Goal: Information Seeking & Learning: Learn about a topic

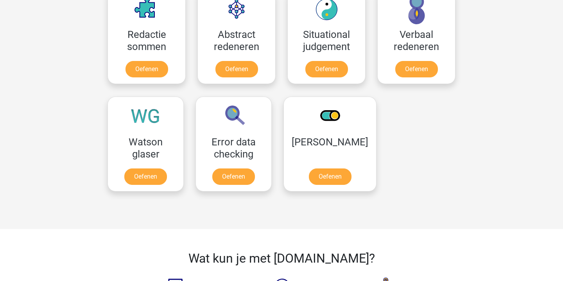
scroll to position [598, 0]
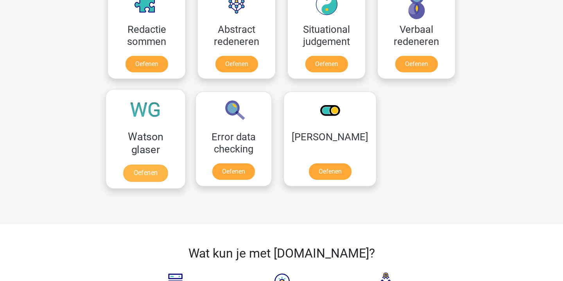
click at [167, 165] on link "Oefenen" at bounding box center [145, 173] width 45 height 17
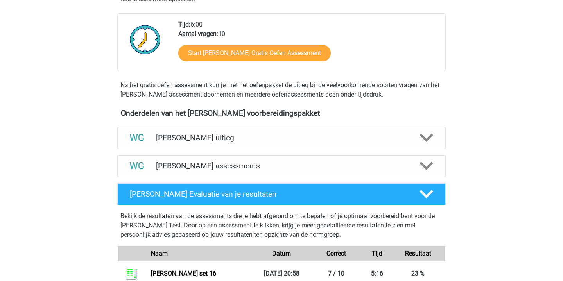
scroll to position [191, 0]
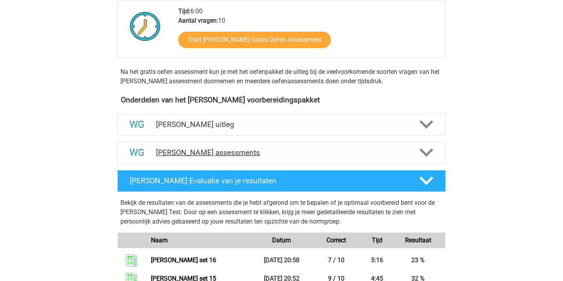
click at [250, 149] on h4 "Watson Glaser assessments" at bounding box center [281, 152] width 251 height 9
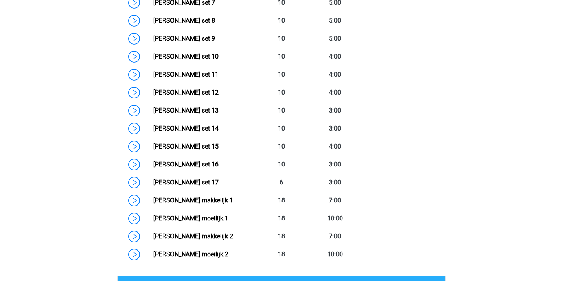
scroll to position [517, 0]
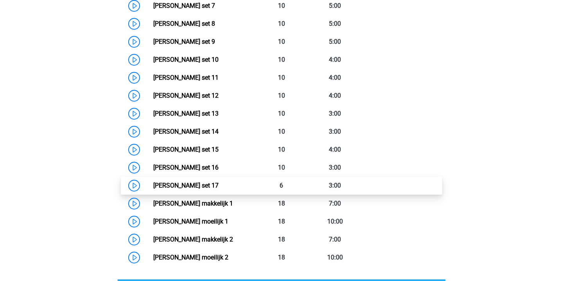
click at [209, 185] on link "Watson Glaser set 17" at bounding box center [185, 185] width 65 height 7
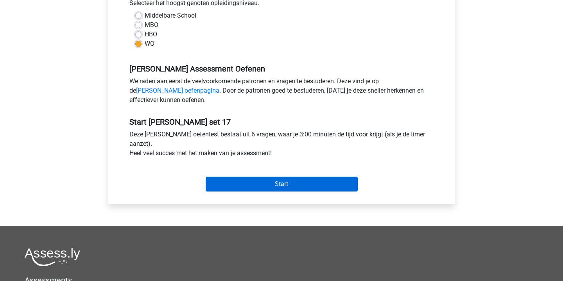
scroll to position [188, 0]
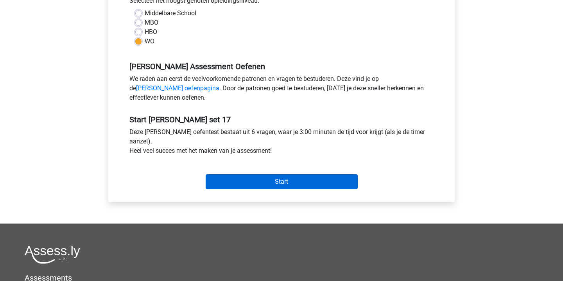
click at [261, 178] on input "Start" at bounding box center [282, 182] width 152 height 15
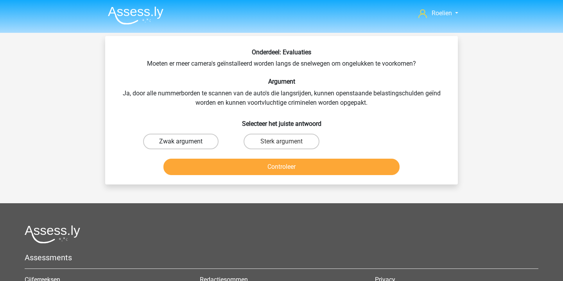
click at [200, 139] on label "Zwak argument" at bounding box center [181, 142] width 76 height 16
click at [186, 142] on input "Zwak argument" at bounding box center [183, 144] width 5 height 5
radio input "true"
click at [268, 166] on button "Controleer" at bounding box center [282, 167] width 237 height 16
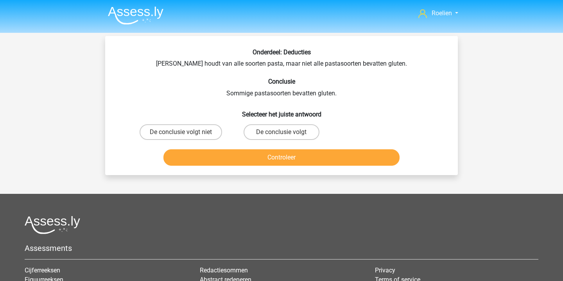
click at [282, 135] on input "De conclusie volgt" at bounding box center [284, 134] width 5 height 5
radio input "true"
click at [292, 154] on button "Controleer" at bounding box center [282, 157] width 237 height 16
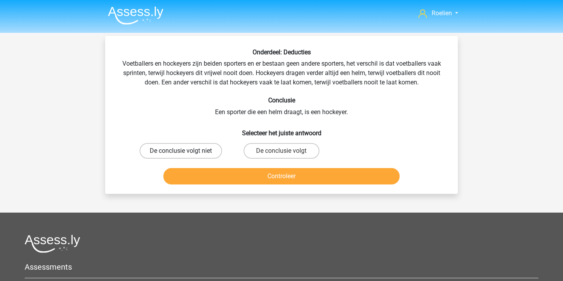
click at [196, 152] on label "De conclusie volgt niet" at bounding box center [181, 151] width 83 height 16
click at [186, 152] on input "De conclusie volgt niet" at bounding box center [183, 153] width 5 height 5
radio input "true"
click at [284, 175] on button "Controleer" at bounding box center [282, 176] width 237 height 16
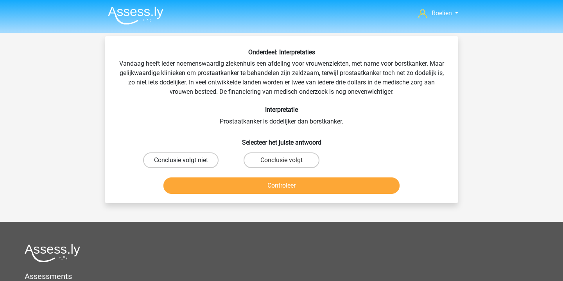
click at [201, 160] on label "Conclusie volgt niet" at bounding box center [181, 161] width 76 height 16
click at [186, 160] on input "Conclusie volgt niet" at bounding box center [183, 162] width 5 height 5
radio input "true"
click at [304, 187] on button "Controleer" at bounding box center [282, 186] width 237 height 16
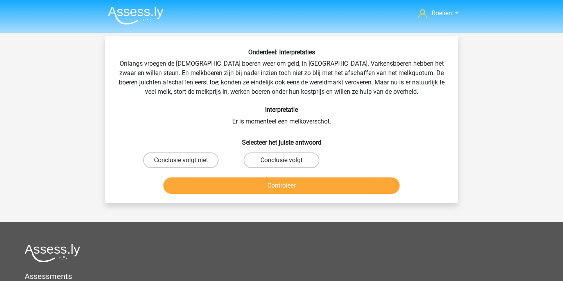
click at [283, 157] on label "Conclusie volgt" at bounding box center [282, 161] width 76 height 16
click at [283, 160] on input "Conclusie volgt" at bounding box center [284, 162] width 5 height 5
radio input "true"
click at [299, 188] on button "Controleer" at bounding box center [282, 186] width 237 height 16
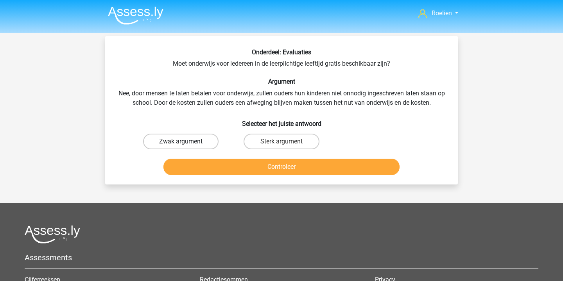
click at [205, 139] on label "Zwak argument" at bounding box center [181, 142] width 76 height 16
click at [186, 142] on input "Zwak argument" at bounding box center [183, 144] width 5 height 5
radio input "true"
click at [261, 165] on button "Controleer" at bounding box center [282, 167] width 237 height 16
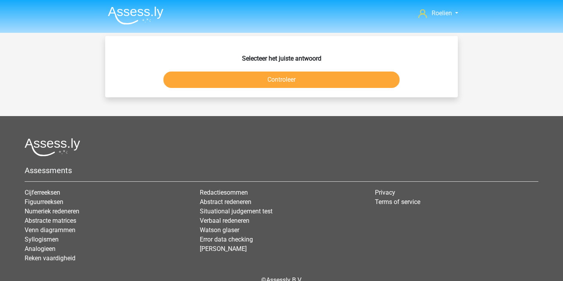
click at [308, 83] on button "Controleer" at bounding box center [282, 80] width 237 height 16
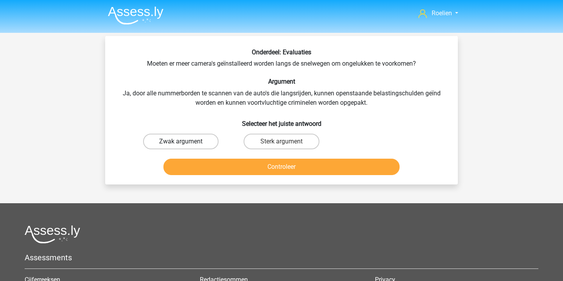
click at [205, 144] on label "Zwak argument" at bounding box center [181, 142] width 76 height 16
click at [186, 144] on input "Zwak argument" at bounding box center [183, 144] width 5 height 5
radio input "true"
click at [256, 171] on button "Controleer" at bounding box center [282, 167] width 237 height 16
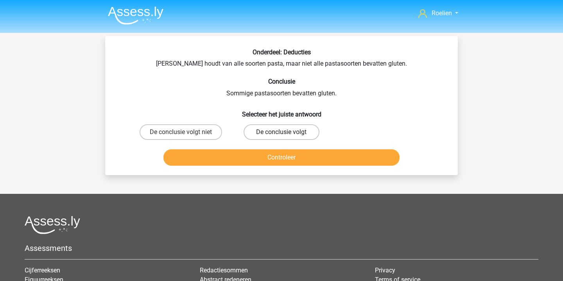
click at [266, 133] on label "De conclusie volgt" at bounding box center [282, 132] width 76 height 16
click at [282, 133] on input "De conclusie volgt" at bounding box center [284, 134] width 5 height 5
radio input "true"
click at [275, 155] on button "Controleer" at bounding box center [282, 157] width 237 height 16
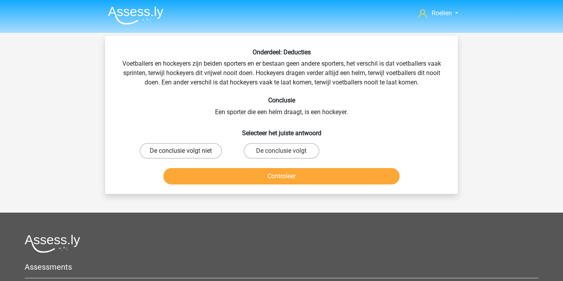
click at [216, 149] on label "De conclusie volgt niet" at bounding box center [181, 151] width 83 height 16
click at [186, 151] on input "De conclusie volgt niet" at bounding box center [183, 153] width 5 height 5
radio input "true"
click at [284, 176] on button "Controleer" at bounding box center [282, 176] width 237 height 16
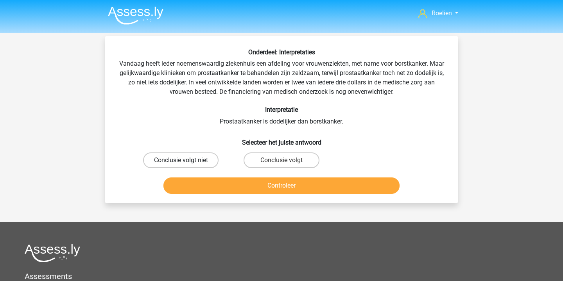
click at [207, 165] on label "Conclusie volgt niet" at bounding box center [181, 161] width 76 height 16
click at [186, 165] on input "Conclusie volgt niet" at bounding box center [183, 162] width 5 height 5
radio input "true"
click at [264, 184] on button "Controleer" at bounding box center [282, 186] width 237 height 16
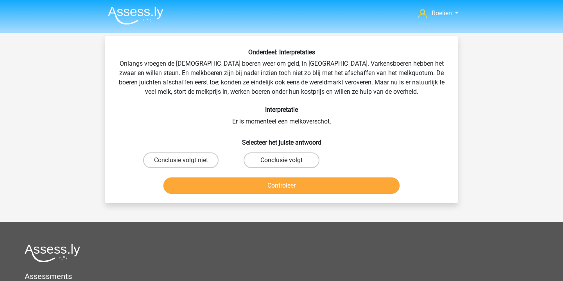
click at [277, 160] on label "Conclusie volgt" at bounding box center [282, 161] width 76 height 16
click at [282, 160] on input "Conclusie volgt" at bounding box center [284, 162] width 5 height 5
radio input "true"
click at [286, 184] on button "Controleer" at bounding box center [282, 186] width 237 height 16
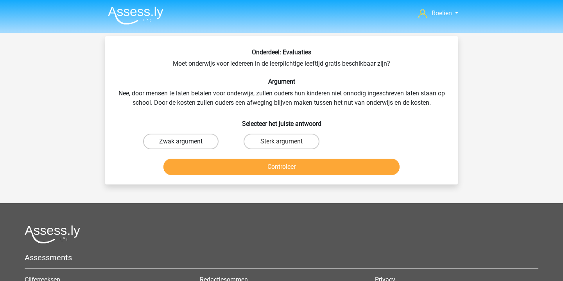
click at [185, 137] on label "Zwak argument" at bounding box center [181, 142] width 76 height 16
click at [185, 142] on input "Zwak argument" at bounding box center [183, 144] width 5 height 5
radio input "true"
click at [262, 173] on button "Controleer" at bounding box center [282, 167] width 237 height 16
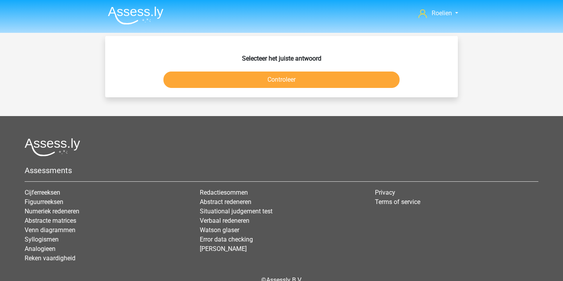
click at [297, 84] on button "Controleer" at bounding box center [282, 80] width 237 height 16
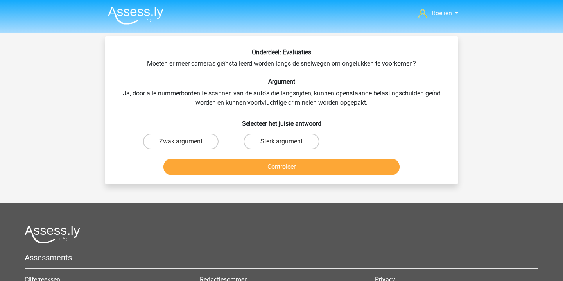
click at [143, 15] on img at bounding box center [136, 15] width 56 height 18
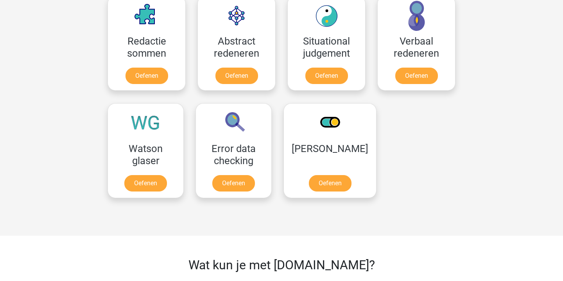
scroll to position [592, 0]
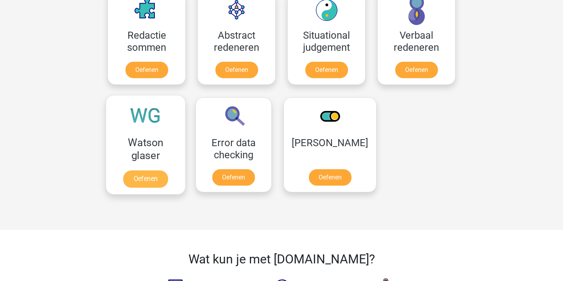
click at [159, 184] on link "Oefenen" at bounding box center [145, 179] width 45 height 17
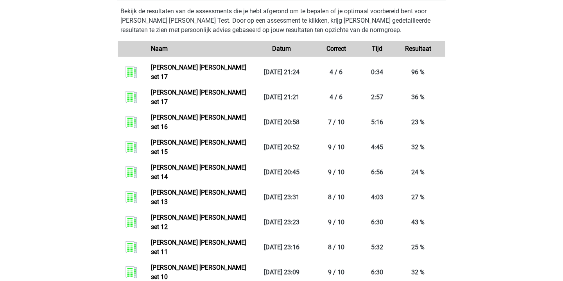
scroll to position [389, 0]
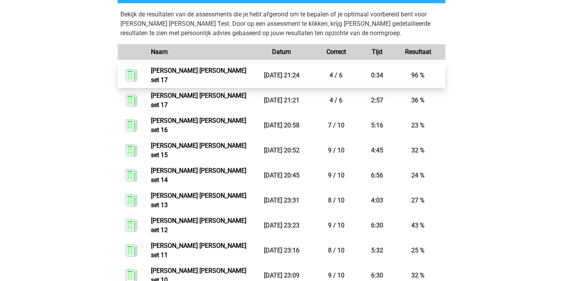
click at [209, 67] on link "Watson glaser set 17" at bounding box center [198, 75] width 95 height 17
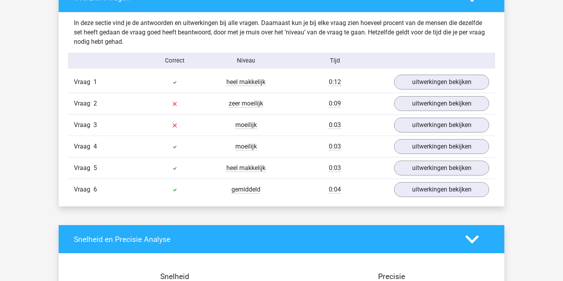
scroll to position [449, 0]
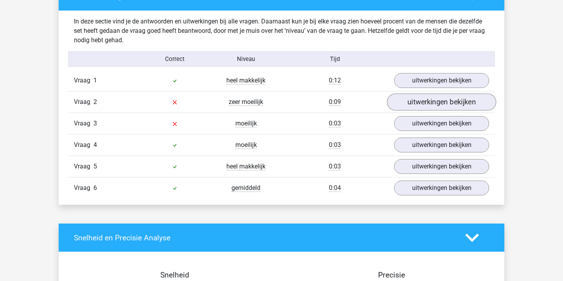
click at [432, 103] on link "uitwerkingen bekijken" at bounding box center [441, 102] width 109 height 17
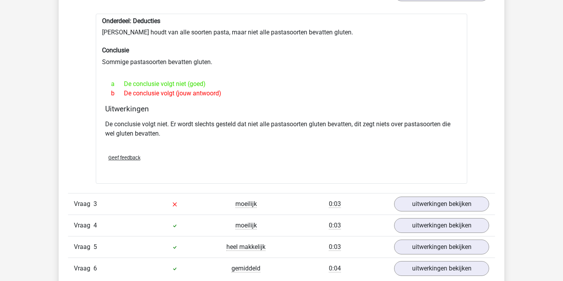
scroll to position [558, 0]
click at [439, 194] on div "Vraag 3 moeilijk 0:03 uitwerkingen bekijken" at bounding box center [281, 204] width 427 height 22
click at [444, 207] on link "uitwerkingen bekijken" at bounding box center [441, 203] width 109 height 17
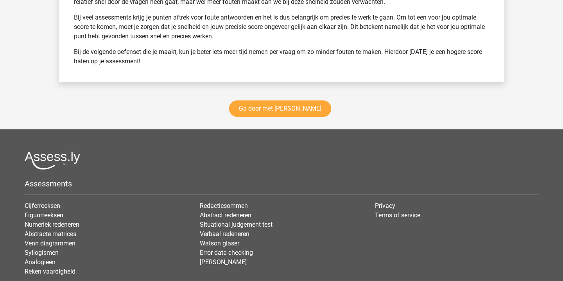
scroll to position [1404, 0]
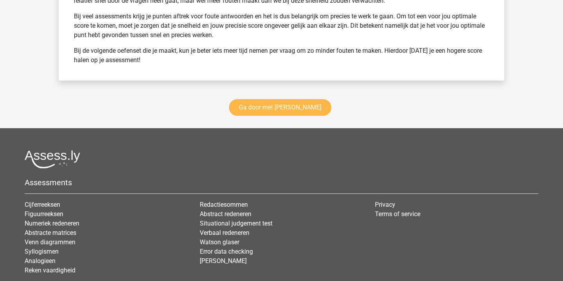
click at [302, 103] on link "Ga door met watson glaser" at bounding box center [280, 107] width 102 height 16
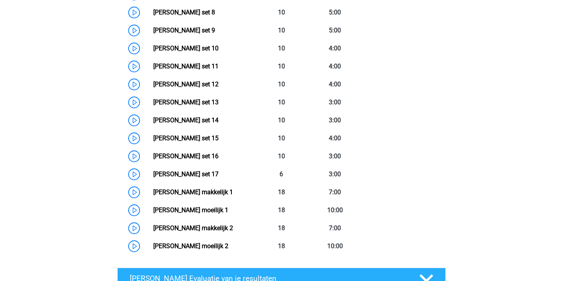
scroll to position [528, 0]
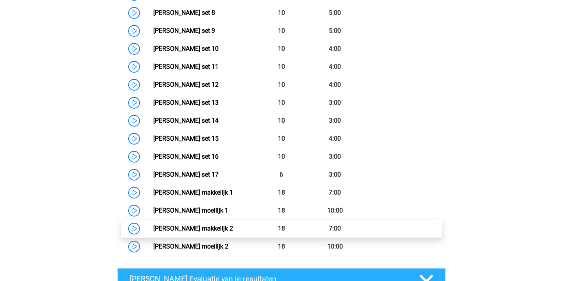
click at [153, 231] on link "[PERSON_NAME] makkelijk 2" at bounding box center [193, 228] width 80 height 7
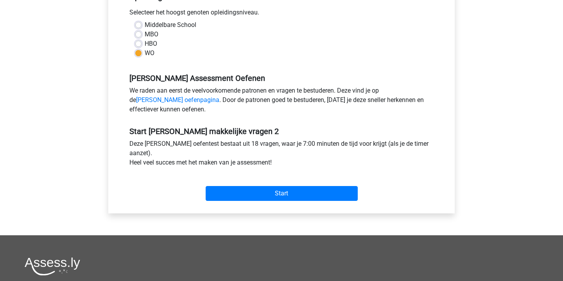
scroll to position [177, 0]
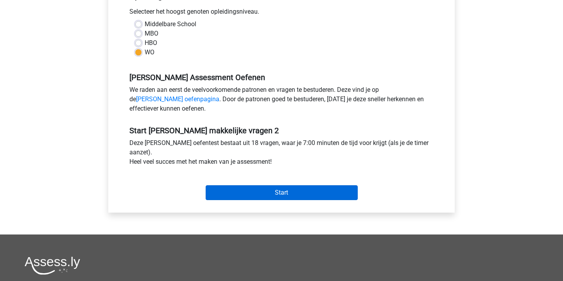
click at [277, 192] on input "Start" at bounding box center [282, 192] width 152 height 15
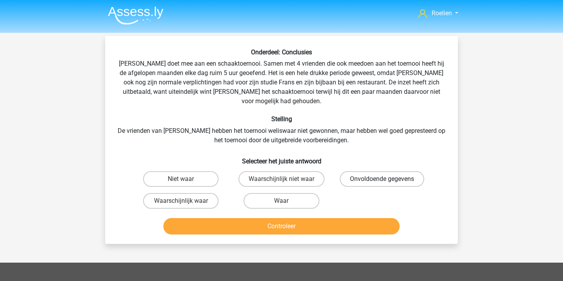
click at [364, 171] on label "Onvoldoende gegevens" at bounding box center [382, 179] width 85 height 16
click at [382, 179] on input "Onvoldoende gegevens" at bounding box center [384, 181] width 5 height 5
radio input "true"
click at [323, 219] on button "Controleer" at bounding box center [282, 226] width 237 height 16
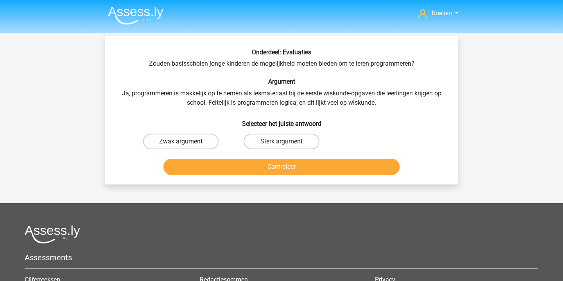
click at [193, 144] on label "Zwak argument" at bounding box center [181, 142] width 76 height 16
click at [186, 144] on input "Zwak argument" at bounding box center [183, 144] width 5 height 5
radio input "true"
click at [260, 169] on button "Controleer" at bounding box center [282, 167] width 237 height 16
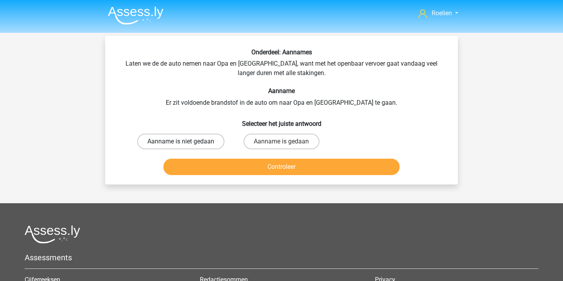
click at [218, 141] on label "Aanname is niet gedaan" at bounding box center [180, 142] width 87 height 16
click at [186, 142] on input "Aanname is niet gedaan" at bounding box center [183, 144] width 5 height 5
radio input "true"
click at [265, 173] on button "Controleer" at bounding box center [282, 167] width 237 height 16
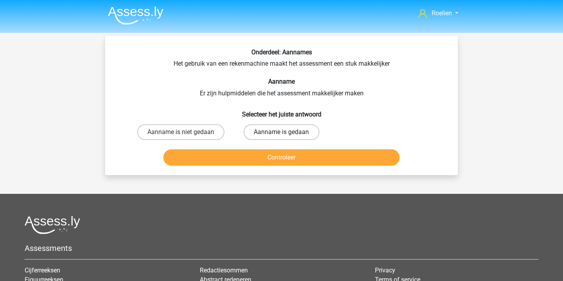
click at [294, 137] on label "Aanname is gedaan" at bounding box center [282, 132] width 76 height 16
click at [287, 137] on input "Aanname is gedaan" at bounding box center [284, 134] width 5 height 5
radio input "true"
click at [295, 158] on button "Controleer" at bounding box center [282, 157] width 237 height 16
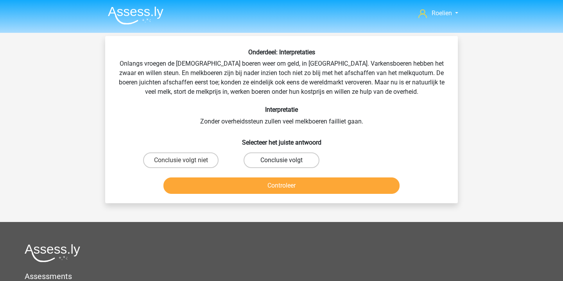
click at [280, 159] on label "Conclusie volgt" at bounding box center [282, 161] width 76 height 16
click at [282, 160] on input "Conclusie volgt" at bounding box center [284, 162] width 5 height 5
radio input "true"
click at [198, 165] on label "Conclusie volgt niet" at bounding box center [181, 161] width 76 height 16
click at [186, 165] on input "Conclusie volgt niet" at bounding box center [183, 162] width 5 height 5
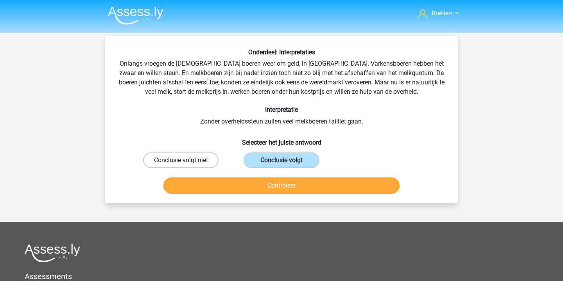
radio input "true"
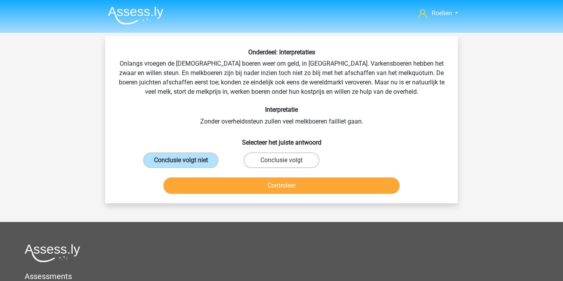
click at [284, 184] on button "Controleer" at bounding box center [282, 186] width 237 height 16
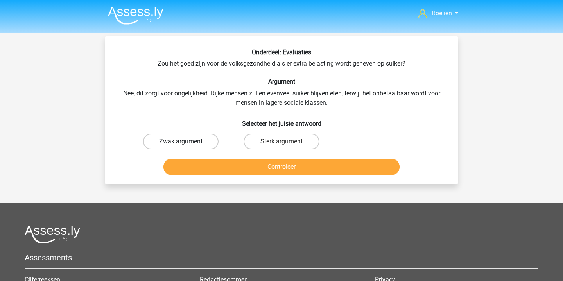
click at [206, 142] on label "Zwak argument" at bounding box center [181, 142] width 76 height 16
click at [186, 142] on input "Zwak argument" at bounding box center [183, 144] width 5 height 5
radio input "true"
click at [285, 167] on button "Controleer" at bounding box center [282, 167] width 237 height 16
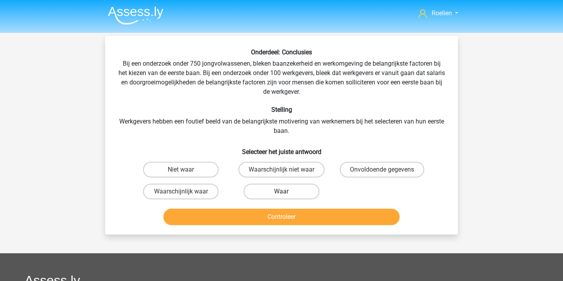
click at [298, 194] on label "Waar" at bounding box center [282, 192] width 76 height 16
click at [287, 194] on input "Waar" at bounding box center [284, 194] width 5 height 5
radio input "true"
click at [304, 216] on button "Controleer" at bounding box center [282, 217] width 237 height 16
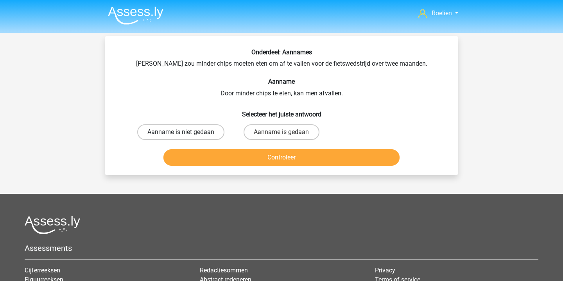
click at [198, 131] on label "Aanname is niet gedaan" at bounding box center [180, 132] width 87 height 16
click at [186, 132] on input "Aanname is niet gedaan" at bounding box center [183, 134] width 5 height 5
radio input "true"
click at [294, 166] on button "Controleer" at bounding box center [282, 157] width 237 height 16
click at [220, 136] on label "Aanname is niet gedaan" at bounding box center [180, 132] width 87 height 16
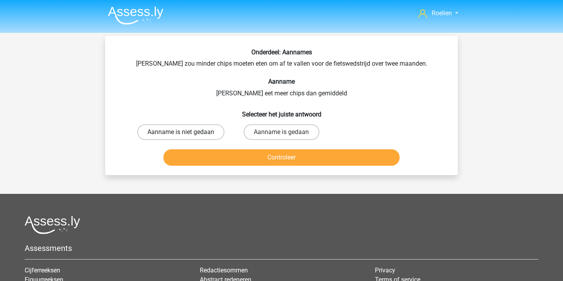
click at [186, 136] on input "Aanname is niet gedaan" at bounding box center [183, 134] width 5 height 5
radio input "true"
click at [284, 166] on button "Controleer" at bounding box center [282, 157] width 237 height 16
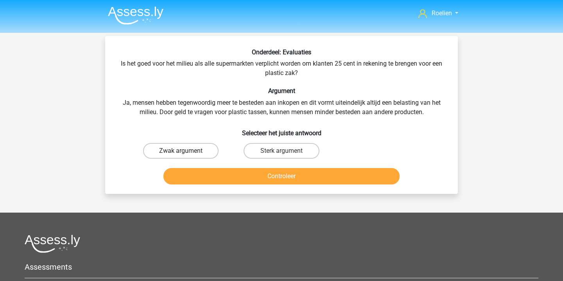
click at [209, 149] on label "Zwak argument" at bounding box center [181, 151] width 76 height 16
click at [186, 151] on input "Zwak argument" at bounding box center [183, 153] width 5 height 5
radio input "true"
click at [288, 179] on button "Controleer" at bounding box center [282, 176] width 237 height 16
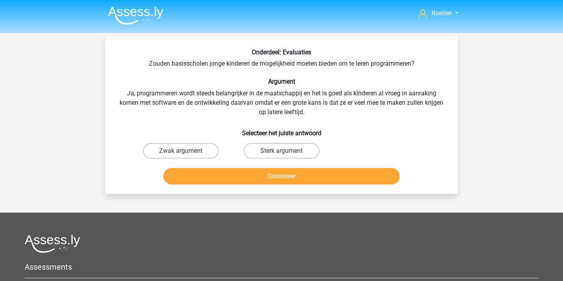
click at [284, 151] on input "Sterk argument" at bounding box center [284, 153] width 5 height 5
radio input "true"
click at [292, 178] on button "Controleer" at bounding box center [282, 176] width 237 height 16
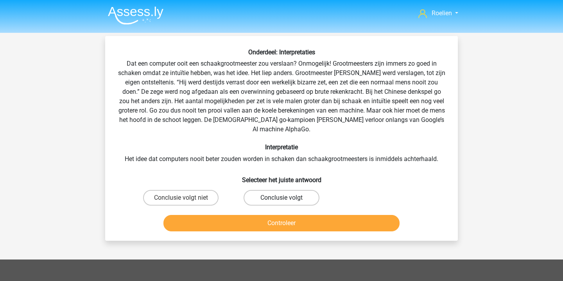
click at [263, 190] on label "Conclusie volgt" at bounding box center [282, 198] width 76 height 16
click at [282, 198] on input "Conclusie volgt" at bounding box center [284, 200] width 5 height 5
radio input "true"
click at [296, 218] on button "Controleer" at bounding box center [282, 223] width 237 height 16
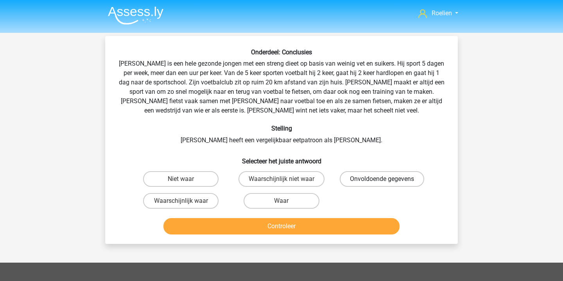
click at [373, 181] on label "Onvoldoende gegevens" at bounding box center [382, 179] width 85 height 16
click at [382, 181] on input "Onvoldoende gegevens" at bounding box center [384, 181] width 5 height 5
radio input "true"
click at [312, 228] on button "Controleer" at bounding box center [282, 226] width 237 height 16
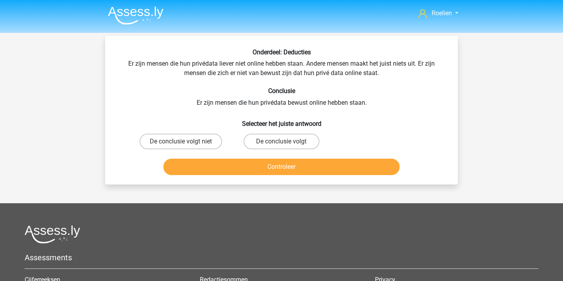
click at [210, 133] on div "De conclusie volgt niet" at bounding box center [181, 142] width 101 height 22
click at [207, 137] on label "De conclusie volgt niet" at bounding box center [181, 142] width 83 height 16
click at [186, 142] on input "De conclusie volgt niet" at bounding box center [183, 144] width 5 height 5
radio input "true"
click at [296, 168] on button "Controleer" at bounding box center [282, 167] width 237 height 16
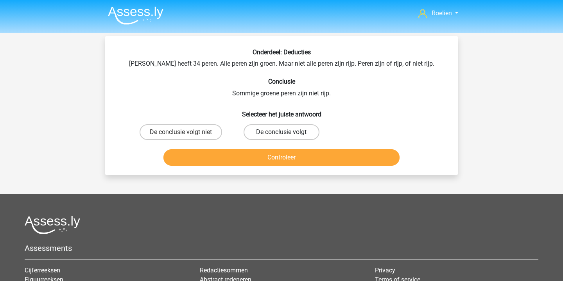
click at [278, 132] on label "De conclusie volgt" at bounding box center [282, 132] width 76 height 16
click at [282, 132] on input "De conclusie volgt" at bounding box center [284, 134] width 5 height 5
radio input "true"
click at [278, 157] on button "Controleer" at bounding box center [282, 157] width 237 height 16
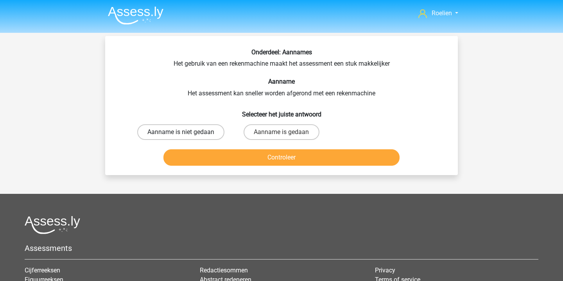
click at [205, 138] on label "Aanname is niet gedaan" at bounding box center [180, 132] width 87 height 16
click at [186, 137] on input "Aanname is niet gedaan" at bounding box center [183, 134] width 5 height 5
radio input "true"
click at [271, 166] on button "Controleer" at bounding box center [282, 157] width 237 height 16
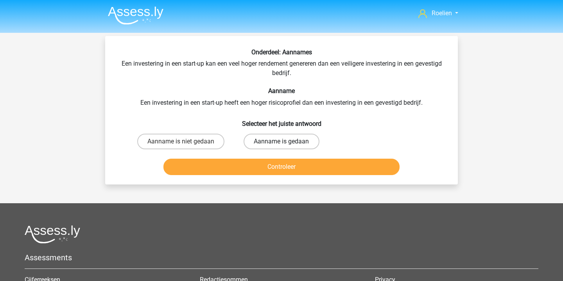
click at [273, 139] on label "Aanname is gedaan" at bounding box center [282, 142] width 76 height 16
click at [282, 142] on input "Aanname is gedaan" at bounding box center [284, 144] width 5 height 5
radio input "true"
click at [276, 168] on button "Controleer" at bounding box center [282, 167] width 237 height 16
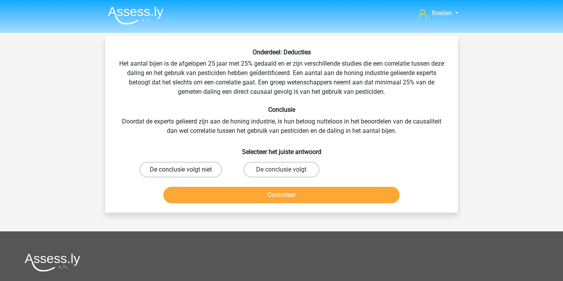
click at [203, 167] on label "De conclusie volgt niet" at bounding box center [181, 170] width 83 height 16
click at [186, 170] on input "De conclusie volgt niet" at bounding box center [183, 172] width 5 height 5
radio input "true"
click at [268, 195] on button "Controleer" at bounding box center [282, 195] width 237 height 16
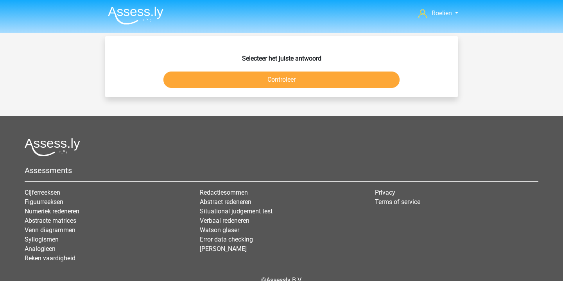
click at [299, 81] on button "Controleer" at bounding box center [282, 80] width 237 height 16
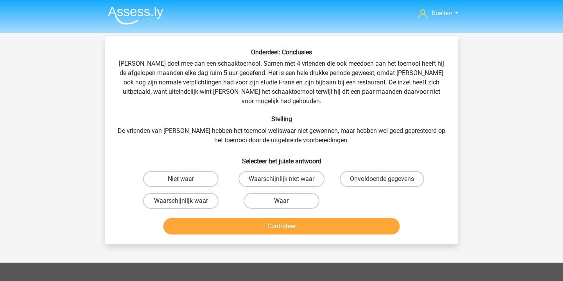
click at [151, 9] on img at bounding box center [136, 15] width 56 height 18
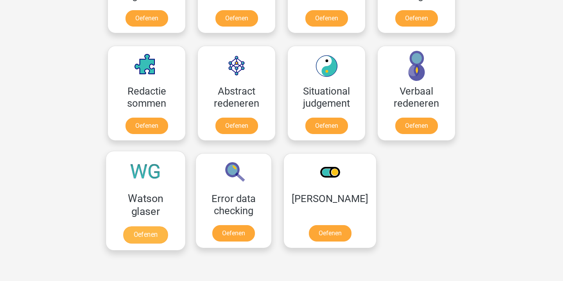
scroll to position [557, 0]
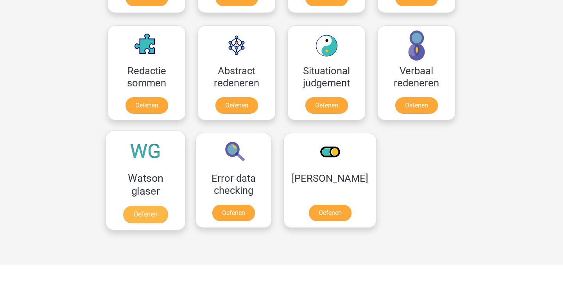
click at [154, 206] on link "Oefenen" at bounding box center [145, 214] width 45 height 17
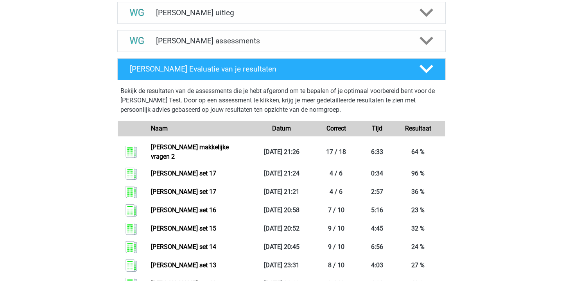
scroll to position [320, 0]
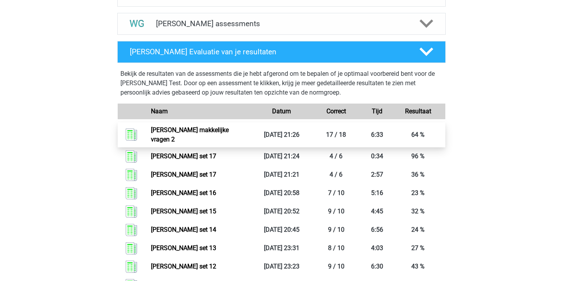
click at [205, 130] on link "Watson glaser makkelijke vragen 2" at bounding box center [190, 134] width 78 height 17
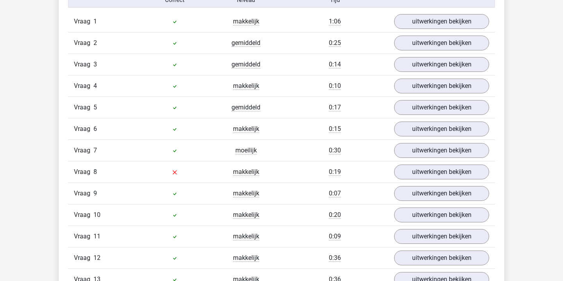
scroll to position [534, 0]
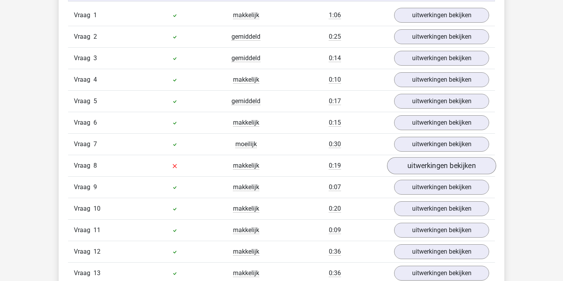
click at [418, 163] on link "uitwerkingen bekijken" at bounding box center [441, 165] width 109 height 17
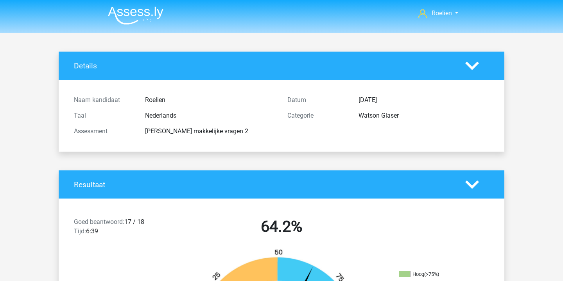
scroll to position [0, 0]
click at [148, 17] on img at bounding box center [136, 15] width 56 height 18
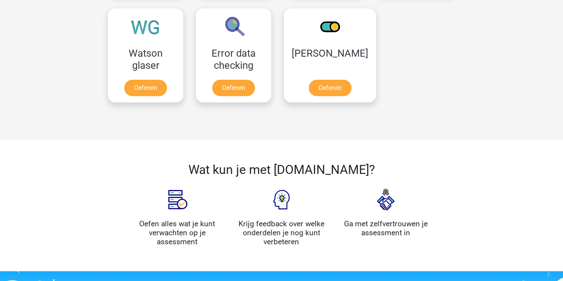
scroll to position [687, 0]
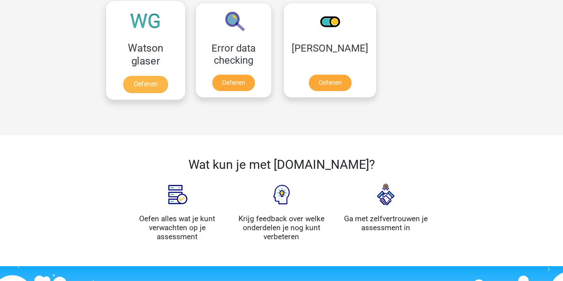
click at [164, 89] on link "Oefenen" at bounding box center [145, 84] width 45 height 17
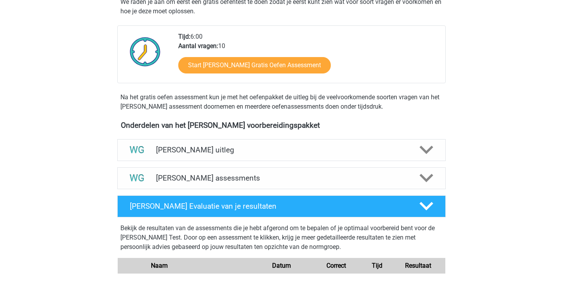
scroll to position [191, 0]
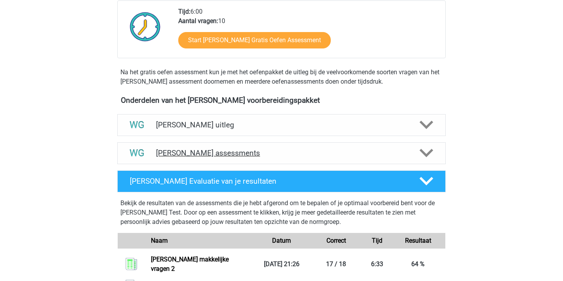
click at [223, 158] on div "Watson Glaser assessments" at bounding box center [281, 153] width 329 height 22
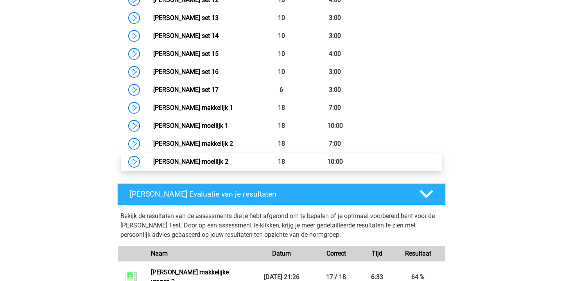
scroll to position [642, 0]
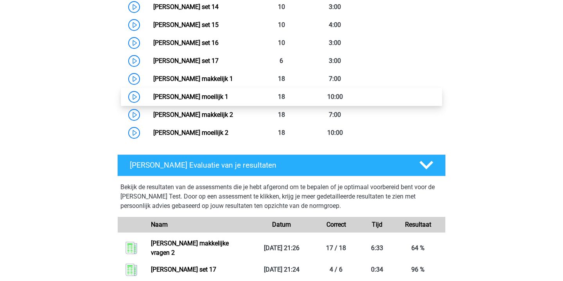
click at [221, 94] on link "Watson Glaser moeilijk 1" at bounding box center [190, 96] width 75 height 7
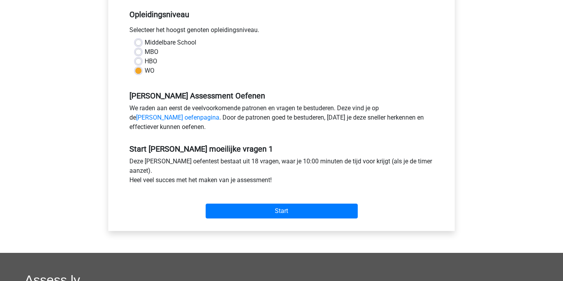
scroll to position [190, 0]
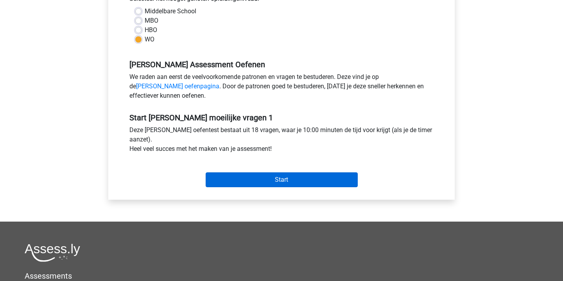
click at [279, 181] on input "Start" at bounding box center [282, 180] width 152 height 15
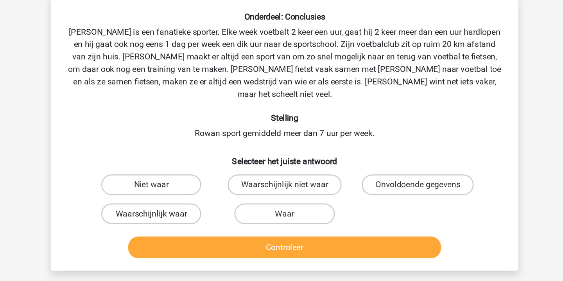
click at [143, 193] on label "Waarschijnlijk waar" at bounding box center [181, 201] width 76 height 16
click at [181, 201] on input "Waarschijnlijk waar" at bounding box center [183, 203] width 5 height 5
radio input "true"
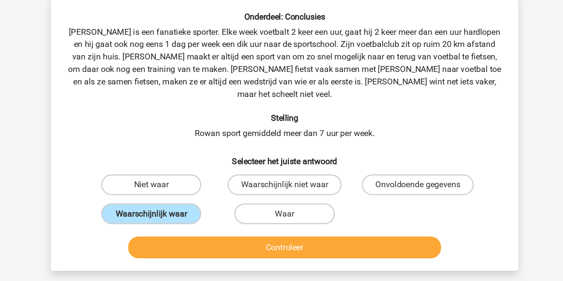
click at [216, 218] on button "Controleer" at bounding box center [282, 226] width 237 height 16
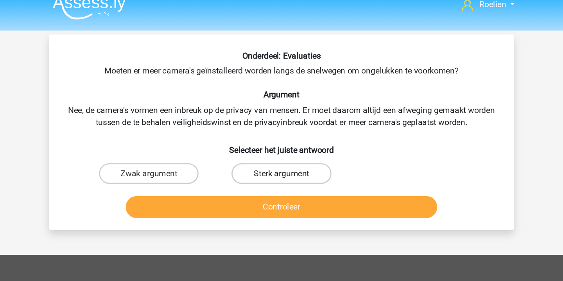
click at [244, 134] on label "Sterk argument" at bounding box center [282, 142] width 76 height 16
click at [282, 142] on input "Sterk argument" at bounding box center [284, 144] width 5 height 5
radio input "true"
click at [221, 159] on button "Controleer" at bounding box center [282, 167] width 237 height 16
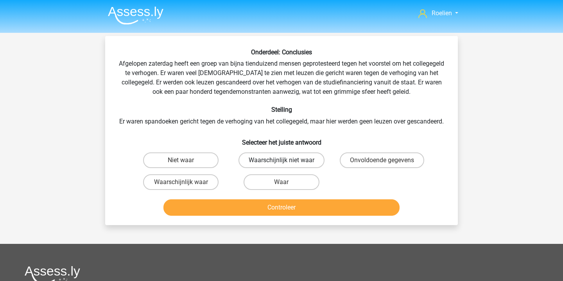
click at [308, 168] on label "Waarschijnlijk niet waar" at bounding box center [282, 161] width 86 height 16
click at [287, 166] on input "Waarschijnlijk niet waar" at bounding box center [284, 162] width 5 height 5
radio input "true"
click at [306, 216] on button "Controleer" at bounding box center [282, 208] width 237 height 16
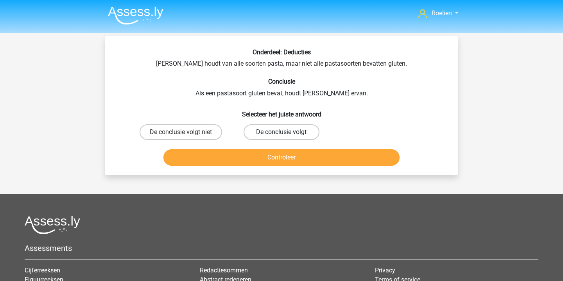
click at [293, 135] on label "De conclusie volgt" at bounding box center [282, 132] width 76 height 16
click at [287, 135] on input "De conclusie volgt" at bounding box center [284, 134] width 5 height 5
radio input "true"
click at [296, 164] on button "Controleer" at bounding box center [282, 157] width 237 height 16
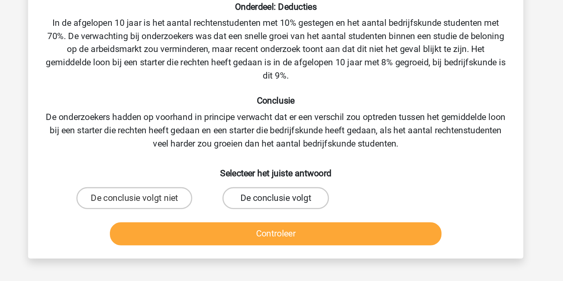
click at [244, 181] on label "De conclusie volgt" at bounding box center [282, 189] width 76 height 16
click at [282, 189] on input "De conclusie volgt" at bounding box center [284, 191] width 5 height 5
radio input "true"
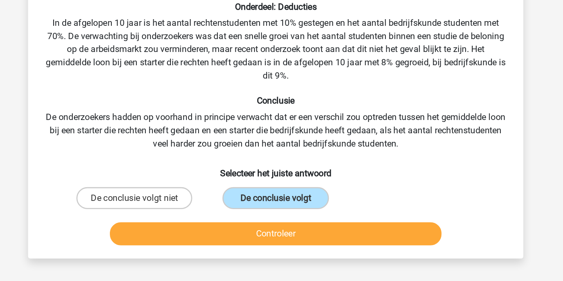
click at [232, 206] on button "Controleer" at bounding box center [282, 214] width 237 height 16
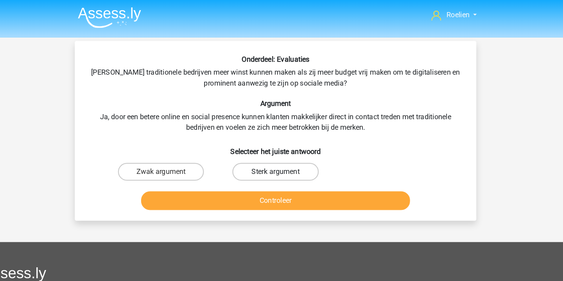
click at [244, 148] on label "Sterk argument" at bounding box center [282, 151] width 76 height 16
click at [282, 151] on input "Sterk argument" at bounding box center [284, 153] width 5 height 5
radio input "true"
click at [234, 175] on button "Controleer" at bounding box center [282, 176] width 237 height 16
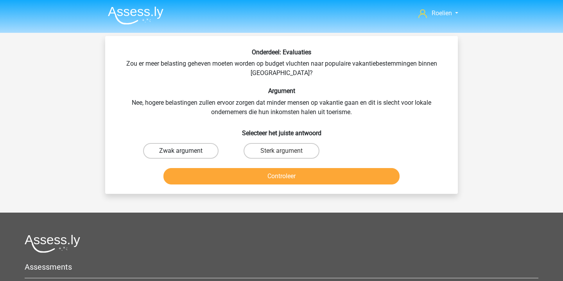
click at [198, 156] on label "Zwak argument" at bounding box center [181, 151] width 76 height 16
click at [186, 156] on input "Zwak argument" at bounding box center [183, 153] width 5 height 5
radio input "true"
click at [276, 178] on button "Controleer" at bounding box center [282, 176] width 237 height 16
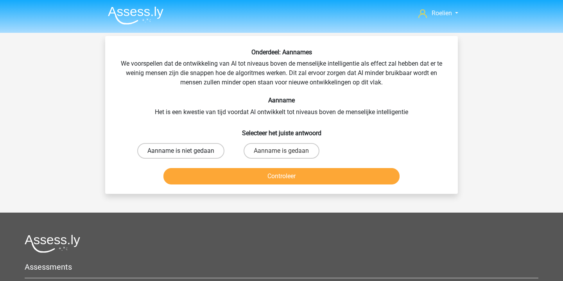
click at [208, 155] on label "Aanname is niet gedaan" at bounding box center [180, 151] width 87 height 16
click at [186, 155] on input "Aanname is niet gedaan" at bounding box center [183, 153] width 5 height 5
radio input "true"
click at [283, 185] on button "Controleer" at bounding box center [282, 176] width 237 height 16
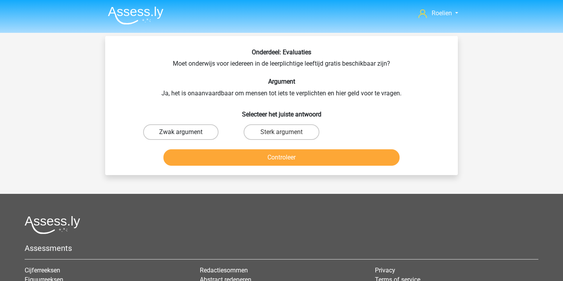
click at [211, 131] on label "Zwak argument" at bounding box center [181, 132] width 76 height 16
click at [186, 132] on input "Zwak argument" at bounding box center [183, 134] width 5 height 5
radio input "true"
click at [266, 156] on button "Controleer" at bounding box center [282, 157] width 237 height 16
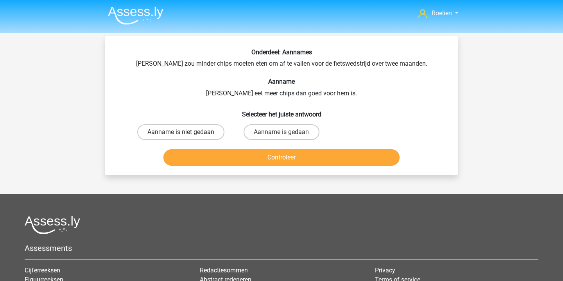
click at [198, 129] on label "Aanname is niet gedaan" at bounding box center [180, 132] width 87 height 16
click at [186, 132] on input "Aanname is niet gedaan" at bounding box center [183, 134] width 5 height 5
radio input "true"
click at [280, 166] on button "Controleer" at bounding box center [282, 157] width 237 height 16
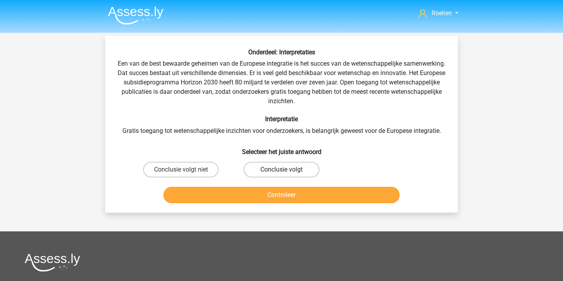
click at [271, 167] on label "Conclusie volgt" at bounding box center [282, 170] width 76 height 16
click at [282, 170] on input "Conclusie volgt" at bounding box center [284, 172] width 5 height 5
radio input "true"
click at [290, 196] on button "Controleer" at bounding box center [282, 195] width 237 height 16
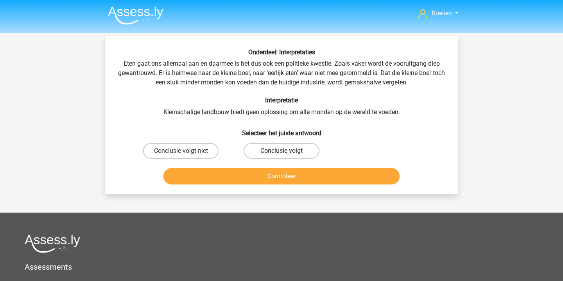
click at [273, 149] on label "Conclusie volgt" at bounding box center [282, 151] width 76 height 16
click at [282, 151] on input "Conclusie volgt" at bounding box center [284, 153] width 5 height 5
radio input "true"
click at [292, 178] on button "Controleer" at bounding box center [282, 176] width 237 height 16
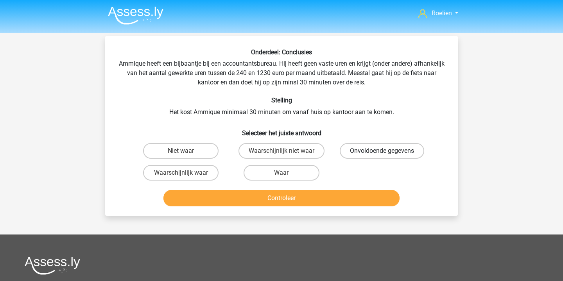
click at [351, 152] on label "Onvoldoende gegevens" at bounding box center [382, 151] width 85 height 16
click at [382, 152] on input "Onvoldoende gegevens" at bounding box center [384, 153] width 5 height 5
radio input "true"
click at [341, 196] on button "Controleer" at bounding box center [282, 198] width 237 height 16
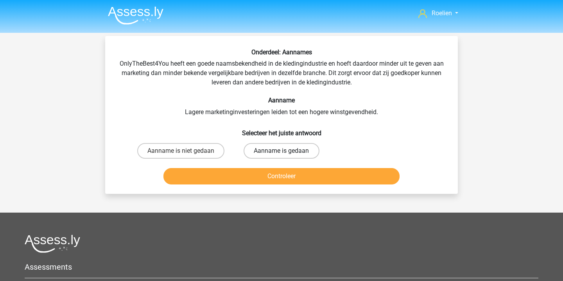
click at [266, 153] on label "Aanname is gedaan" at bounding box center [282, 151] width 76 height 16
click at [282, 153] on input "Aanname is gedaan" at bounding box center [284, 153] width 5 height 5
radio input "true"
click at [293, 178] on button "Controleer" at bounding box center [282, 176] width 237 height 16
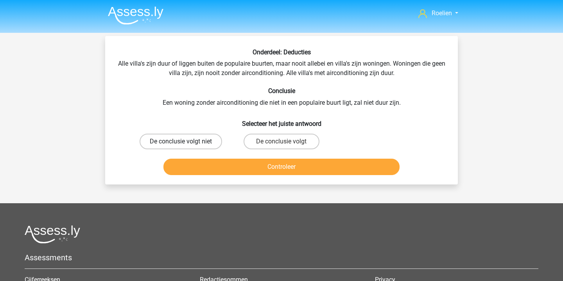
click at [202, 139] on label "De conclusie volgt niet" at bounding box center [181, 142] width 83 height 16
click at [186, 142] on input "De conclusie volgt niet" at bounding box center [183, 144] width 5 height 5
radio input "true"
click at [286, 169] on button "Controleer" at bounding box center [282, 167] width 237 height 16
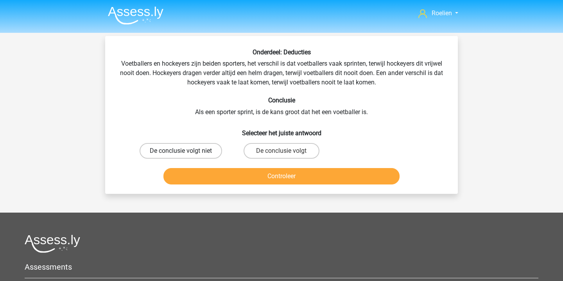
click at [193, 155] on label "De conclusie volgt niet" at bounding box center [181, 151] width 83 height 16
click at [186, 155] on input "De conclusie volgt niet" at bounding box center [183, 153] width 5 height 5
radio input "true"
click at [264, 184] on button "Controleer" at bounding box center [282, 176] width 237 height 16
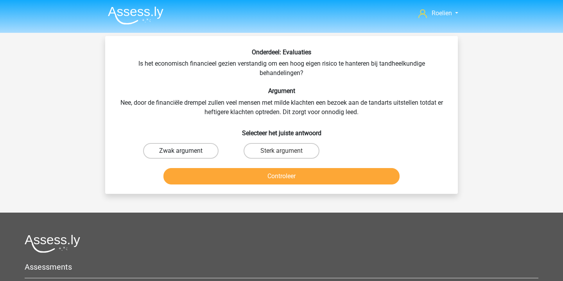
click at [206, 150] on label "Zwak argument" at bounding box center [181, 151] width 76 height 16
click at [186, 151] on input "Zwak argument" at bounding box center [183, 153] width 5 height 5
radio input "true"
click at [279, 180] on button "Controleer" at bounding box center [282, 176] width 237 height 16
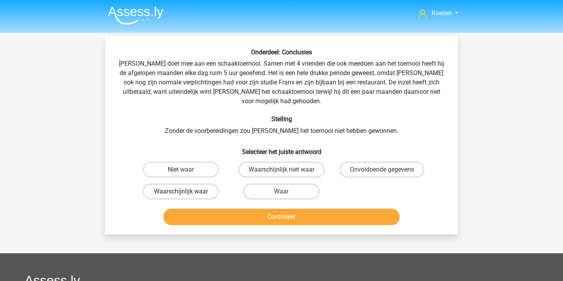
click at [211, 184] on label "Waarschijnlijk waar" at bounding box center [181, 192] width 76 height 16
click at [186, 192] on input "Waarschijnlijk waar" at bounding box center [183, 194] width 5 height 5
radio input "true"
click at [261, 209] on button "Controleer" at bounding box center [282, 217] width 237 height 16
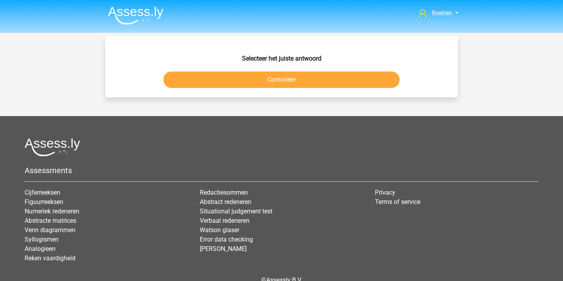
click at [295, 81] on button "Controleer" at bounding box center [282, 80] width 237 height 16
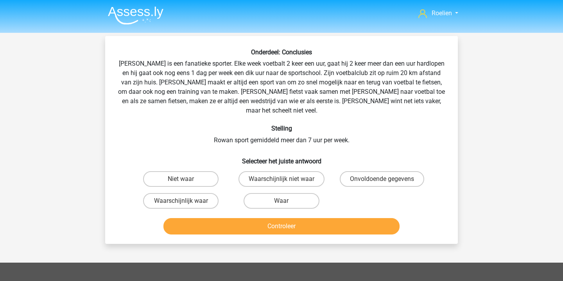
click at [149, 17] on img at bounding box center [136, 15] width 56 height 18
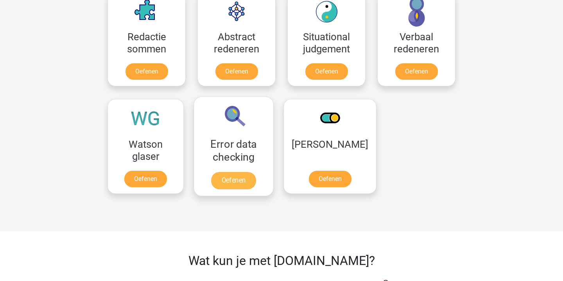
scroll to position [592, 0]
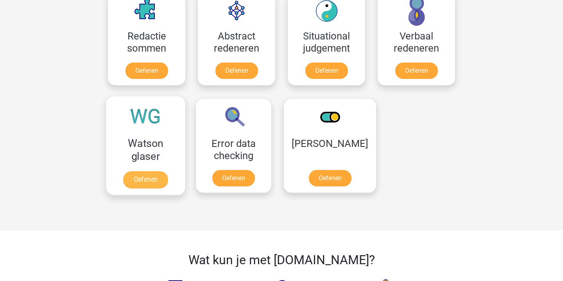
click at [149, 171] on link "Oefenen" at bounding box center [145, 179] width 45 height 17
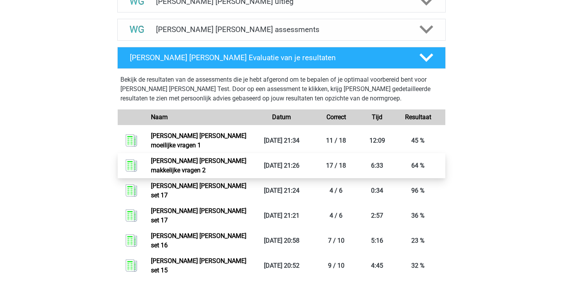
scroll to position [324, 0]
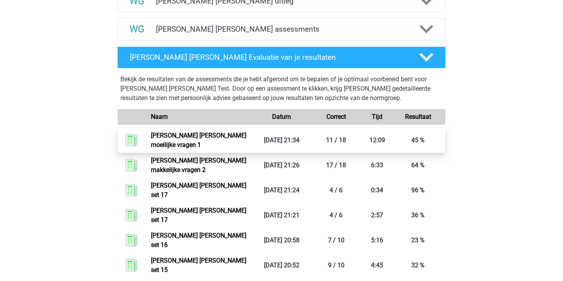
click at [225, 132] on link "[PERSON_NAME] [PERSON_NAME] moeilijke vragen 1" at bounding box center [198, 140] width 95 height 17
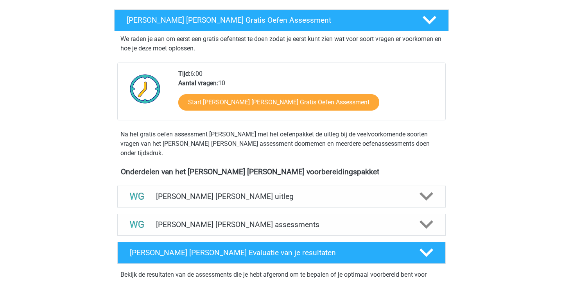
scroll to position [127, 0]
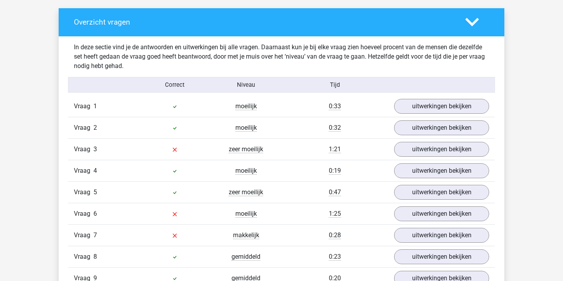
scroll to position [469, 0]
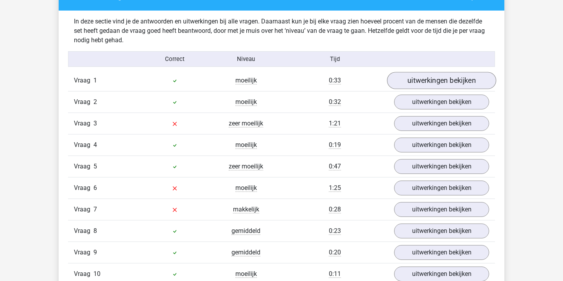
click at [424, 84] on link "uitwerkingen bekijken" at bounding box center [441, 80] width 109 height 17
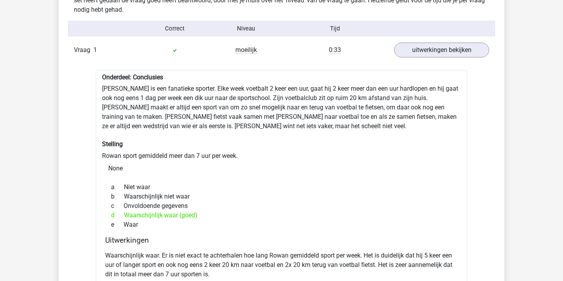
scroll to position [500, 0]
click at [443, 53] on link "uitwerkingen bekijken" at bounding box center [441, 49] width 109 height 17
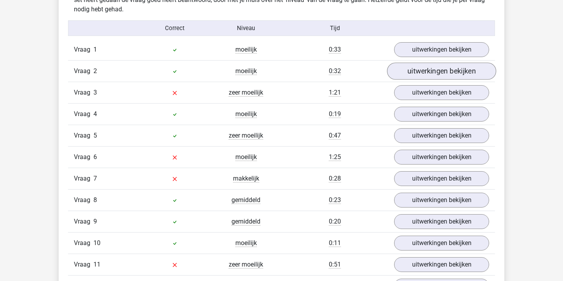
click at [432, 71] on link "uitwerkingen bekijken" at bounding box center [441, 71] width 109 height 17
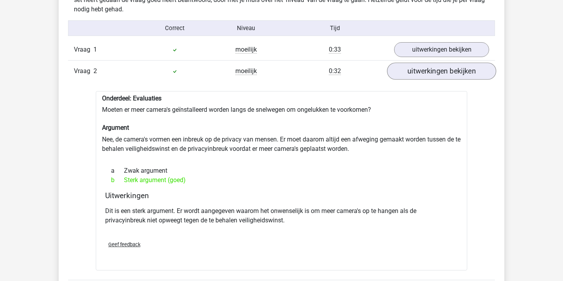
click at [431, 72] on link "uitwerkingen bekijken" at bounding box center [441, 71] width 109 height 17
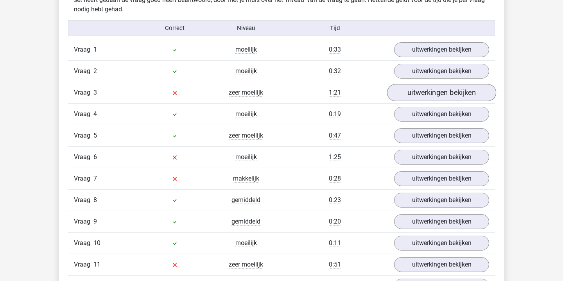
click at [434, 88] on link "uitwerkingen bekijken" at bounding box center [441, 92] width 109 height 17
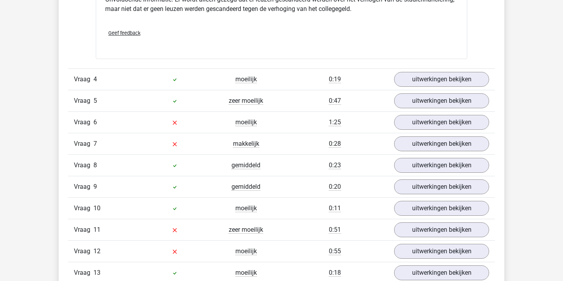
scroll to position [783, 0]
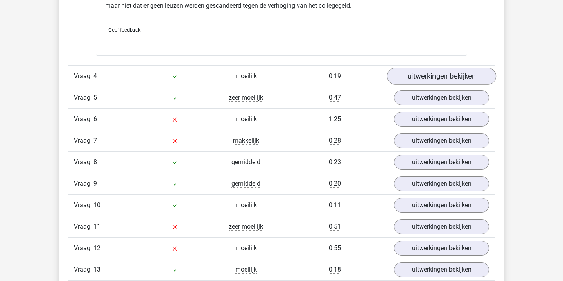
click at [445, 79] on link "uitwerkingen bekijken" at bounding box center [441, 76] width 109 height 17
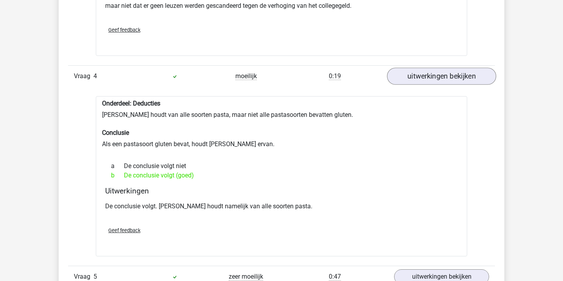
click at [445, 79] on link "uitwerkingen bekijken" at bounding box center [441, 76] width 109 height 17
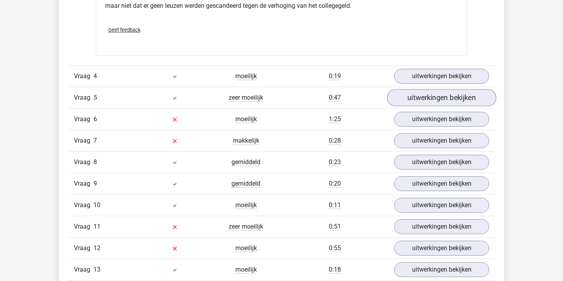
click at [452, 97] on link "uitwerkingen bekijken" at bounding box center [441, 97] width 109 height 17
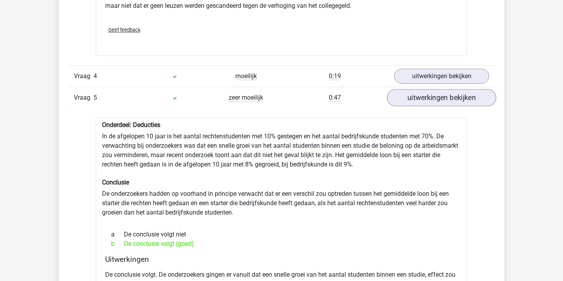
click at [452, 97] on link "uitwerkingen bekijken" at bounding box center [441, 97] width 109 height 17
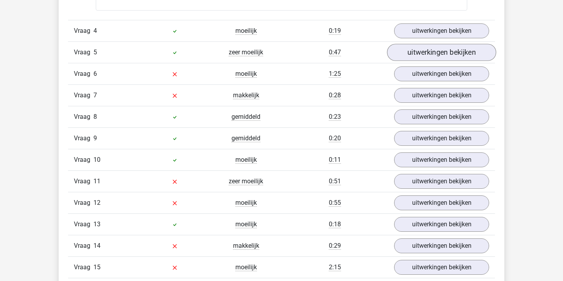
scroll to position [834, 0]
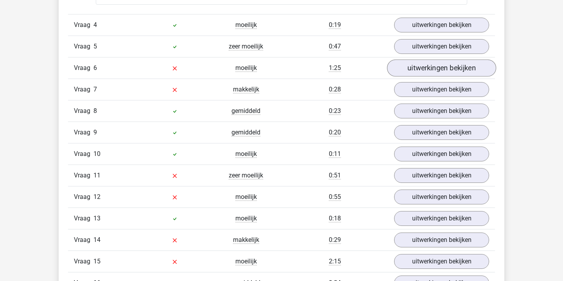
click at [444, 72] on link "uitwerkingen bekijken" at bounding box center [441, 67] width 109 height 17
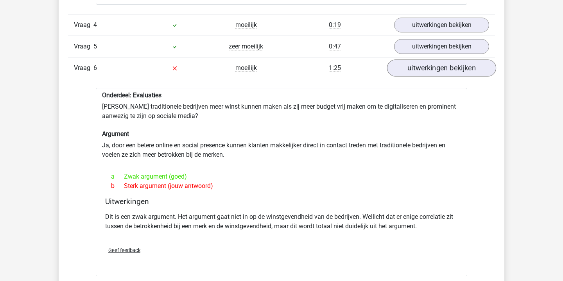
click at [444, 72] on link "uitwerkingen bekijken" at bounding box center [441, 67] width 109 height 17
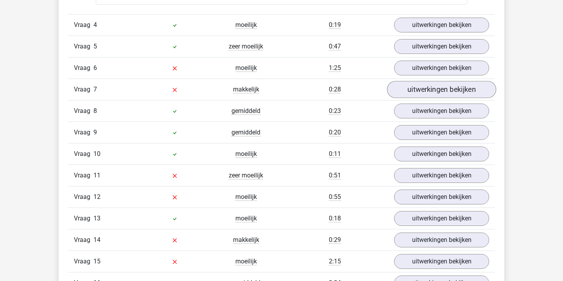
click at [450, 89] on link "uitwerkingen bekijken" at bounding box center [441, 89] width 109 height 17
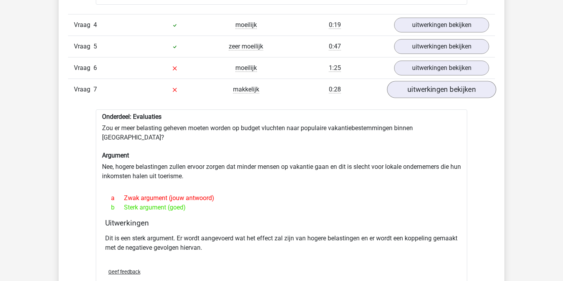
click at [449, 89] on link "uitwerkingen bekijken" at bounding box center [441, 89] width 109 height 17
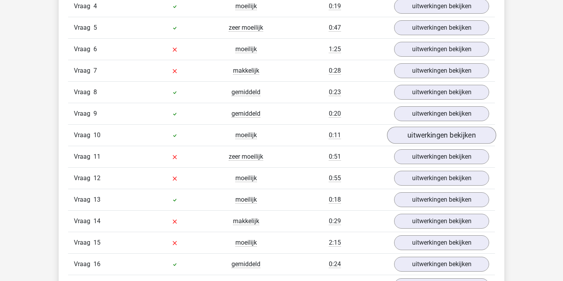
scroll to position [853, 0]
click at [447, 93] on link "uitwerkingen bekijken" at bounding box center [441, 91] width 109 height 17
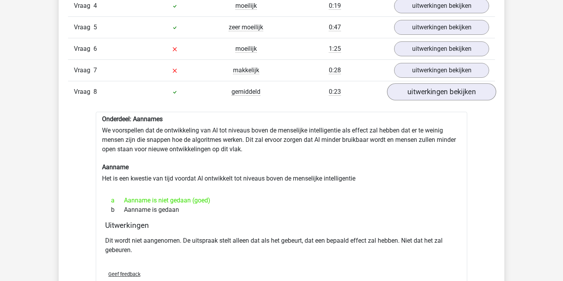
click at [447, 93] on link "uitwerkingen bekijken" at bounding box center [441, 91] width 109 height 17
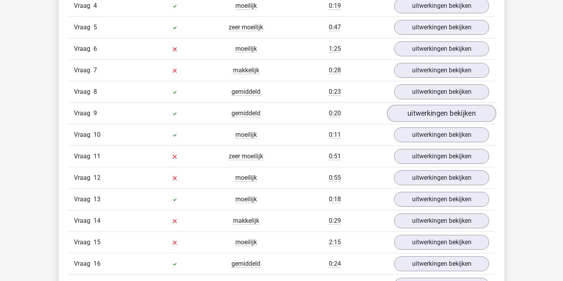
click at [440, 117] on link "uitwerkingen bekijken" at bounding box center [441, 113] width 109 height 17
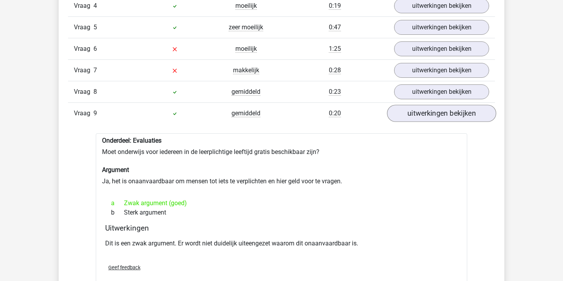
click at [440, 117] on link "uitwerkingen bekijken" at bounding box center [441, 113] width 109 height 17
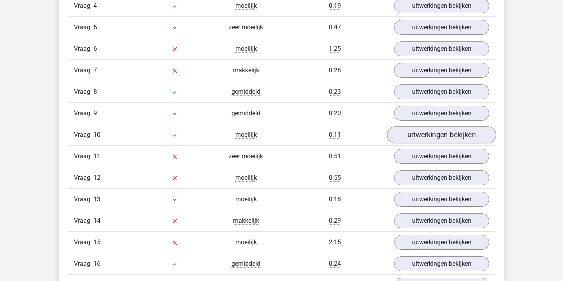
click at [445, 137] on link "uitwerkingen bekijken" at bounding box center [441, 134] width 109 height 17
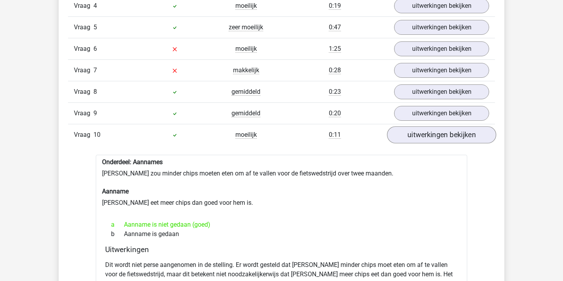
click at [445, 137] on link "uitwerkingen bekijken" at bounding box center [441, 134] width 109 height 17
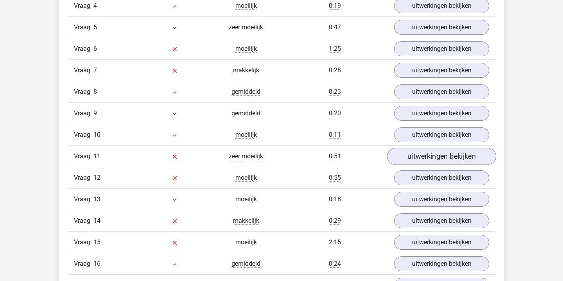
click at [439, 151] on link "uitwerkingen bekijken" at bounding box center [441, 156] width 109 height 17
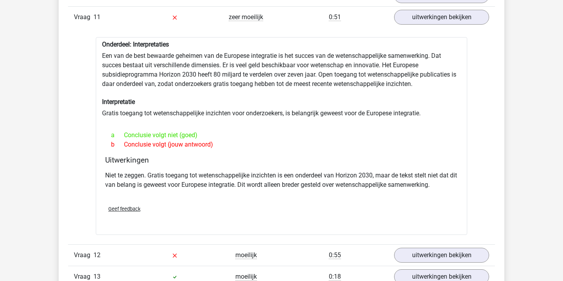
scroll to position [994, 0]
click at [437, 13] on link "uitwerkingen bekijken" at bounding box center [441, 16] width 109 height 17
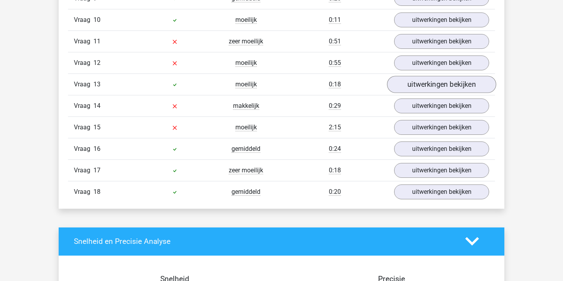
scroll to position [968, 0]
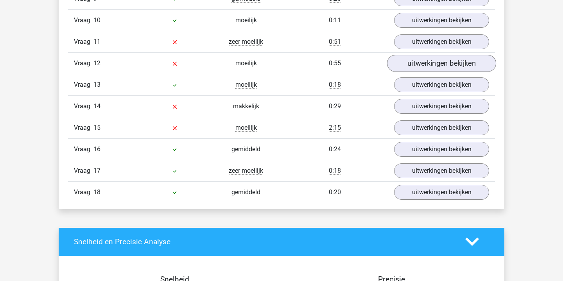
click at [436, 63] on link "uitwerkingen bekijken" at bounding box center [441, 63] width 109 height 17
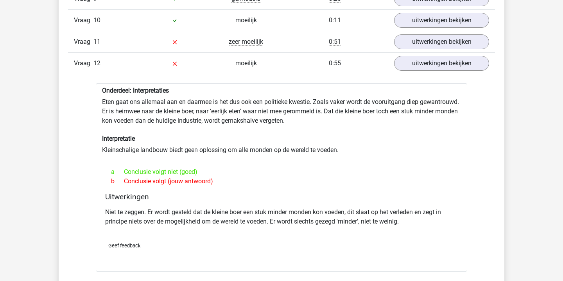
scroll to position [975, 0]
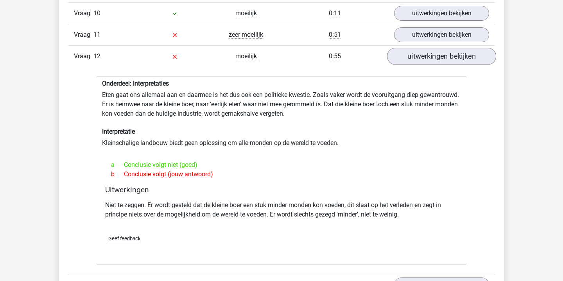
click at [432, 60] on link "uitwerkingen bekijken" at bounding box center [441, 56] width 109 height 17
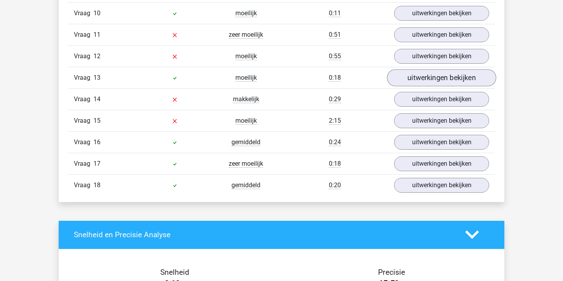
click at [432, 81] on link "uitwerkingen bekijken" at bounding box center [441, 77] width 109 height 17
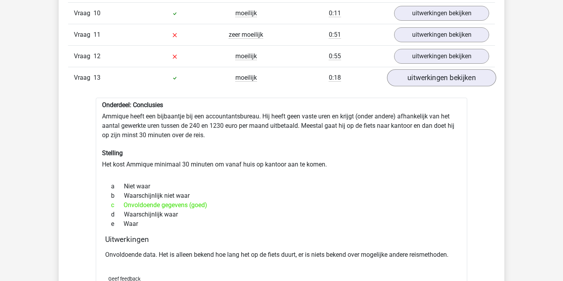
click at [432, 81] on link "uitwerkingen bekijken" at bounding box center [441, 77] width 109 height 17
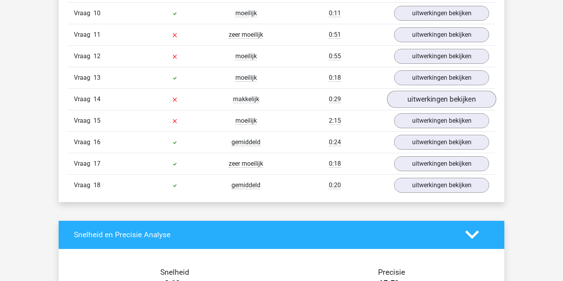
click at [434, 100] on link "uitwerkingen bekijken" at bounding box center [441, 99] width 109 height 17
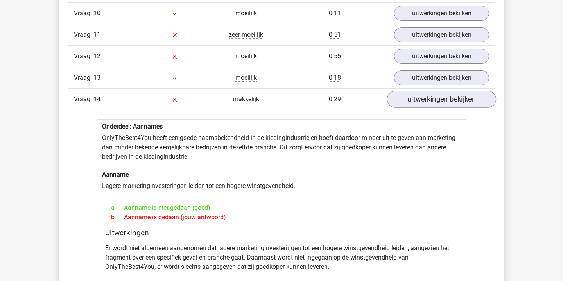
click at [422, 98] on link "uitwerkingen bekijken" at bounding box center [441, 99] width 109 height 17
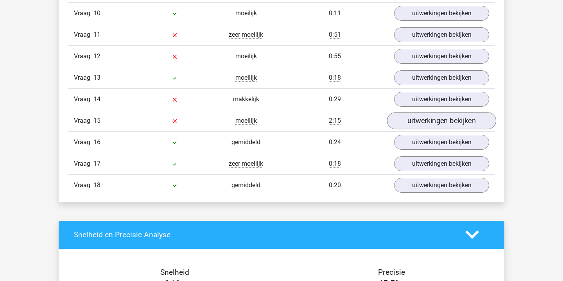
click at [420, 123] on link "uitwerkingen bekijken" at bounding box center [441, 120] width 109 height 17
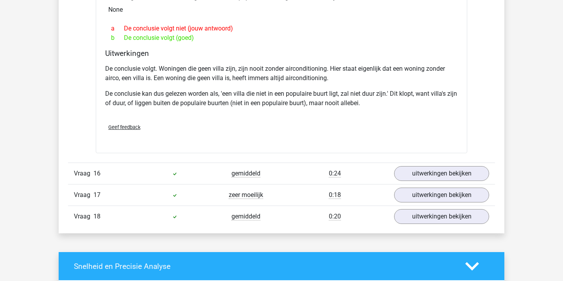
scroll to position [1179, 0]
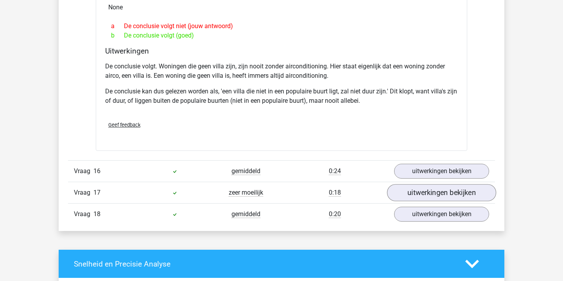
click at [432, 189] on link "uitwerkingen bekijken" at bounding box center [441, 193] width 109 height 17
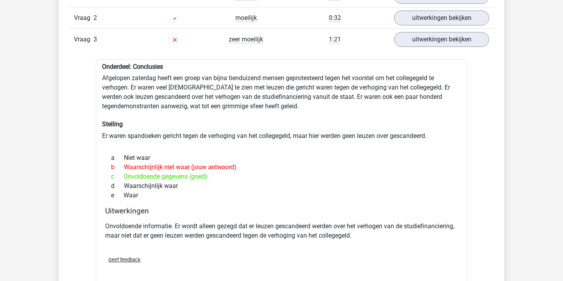
scroll to position [553, 0]
